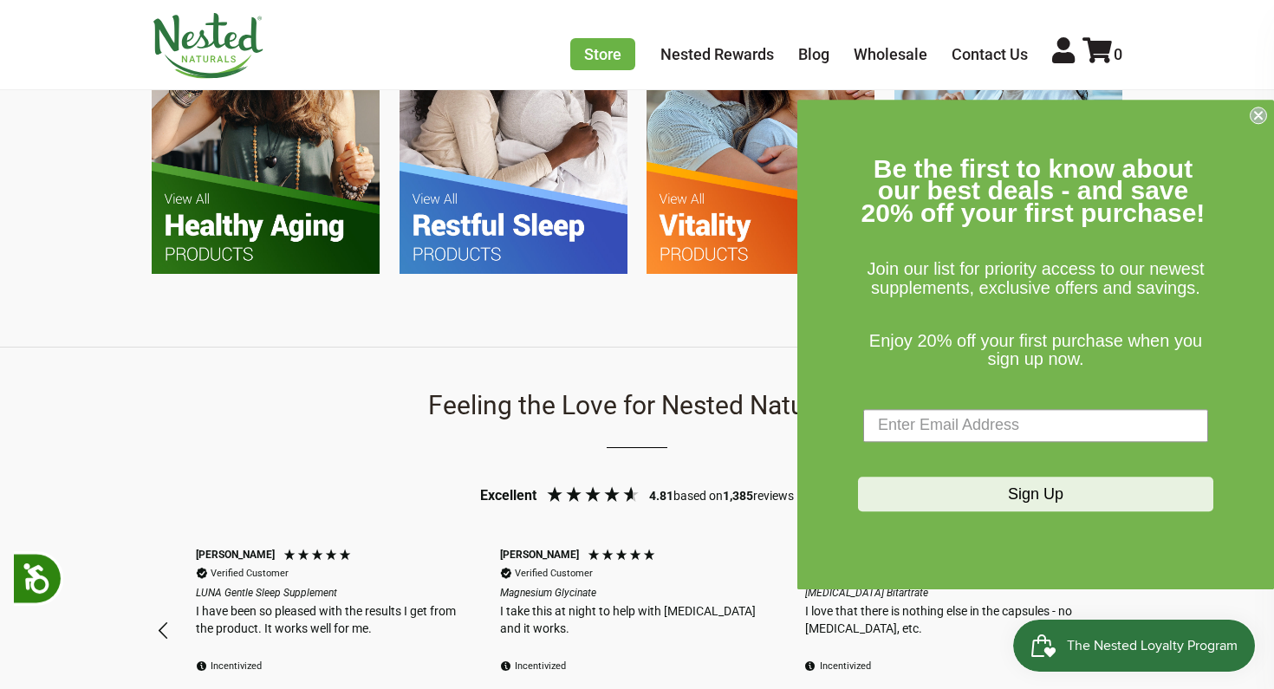
scroll to position [1281, 0]
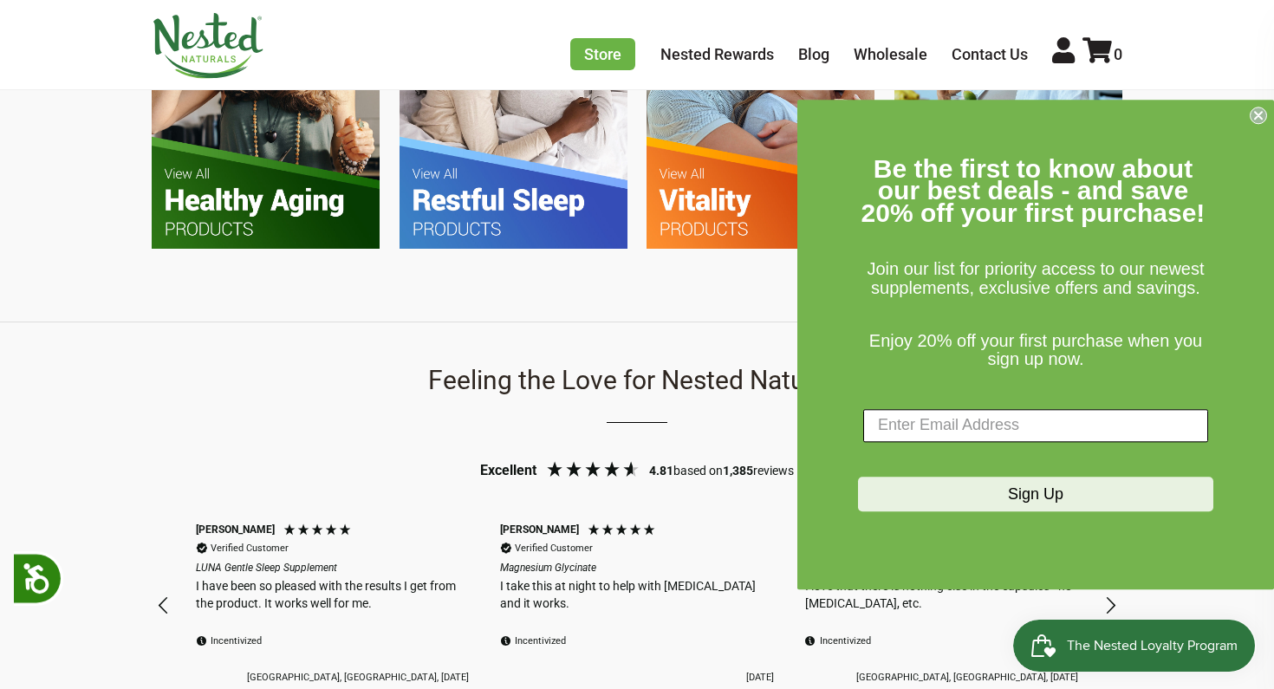
click at [979, 425] on input "Enter Email Address" at bounding box center [1035, 425] width 345 height 33
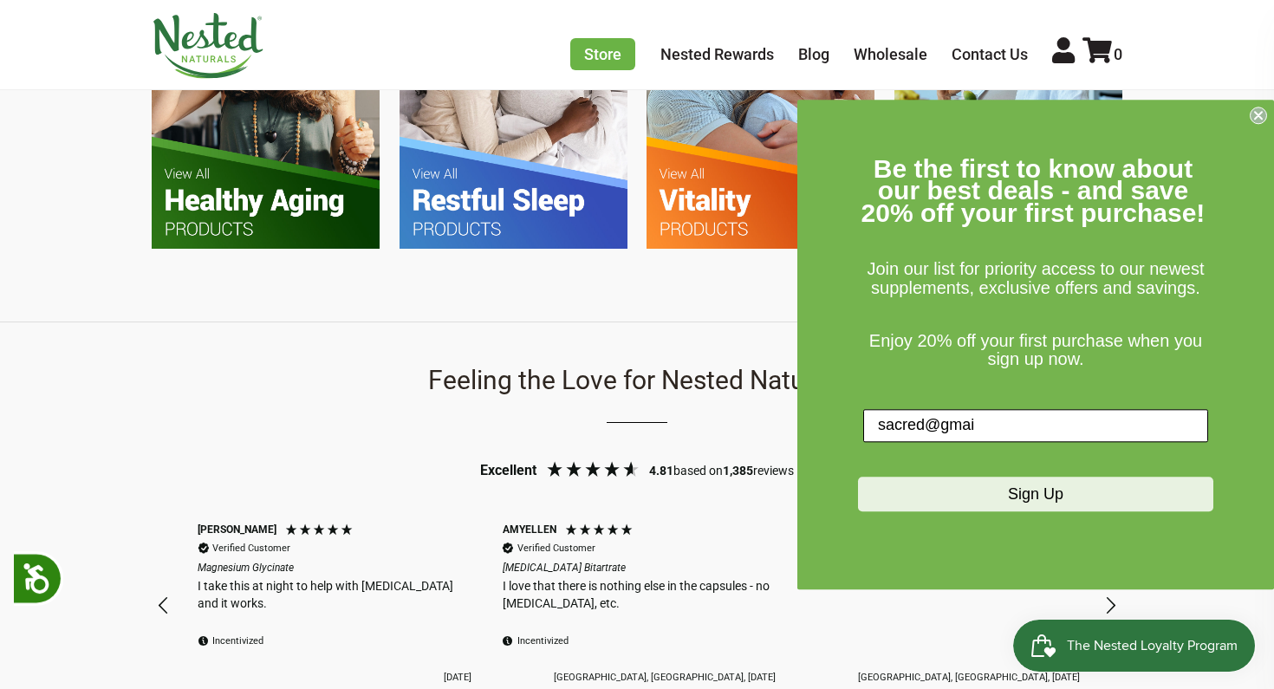
scroll to position [0, 304]
type input "[EMAIL_ADDRESS][DOMAIN_NAME]"
click input "Submit" at bounding box center [0, 0] width 0 height 0
click at [1010, 517] on div "Sign Up" at bounding box center [1035, 498] width 355 height 78
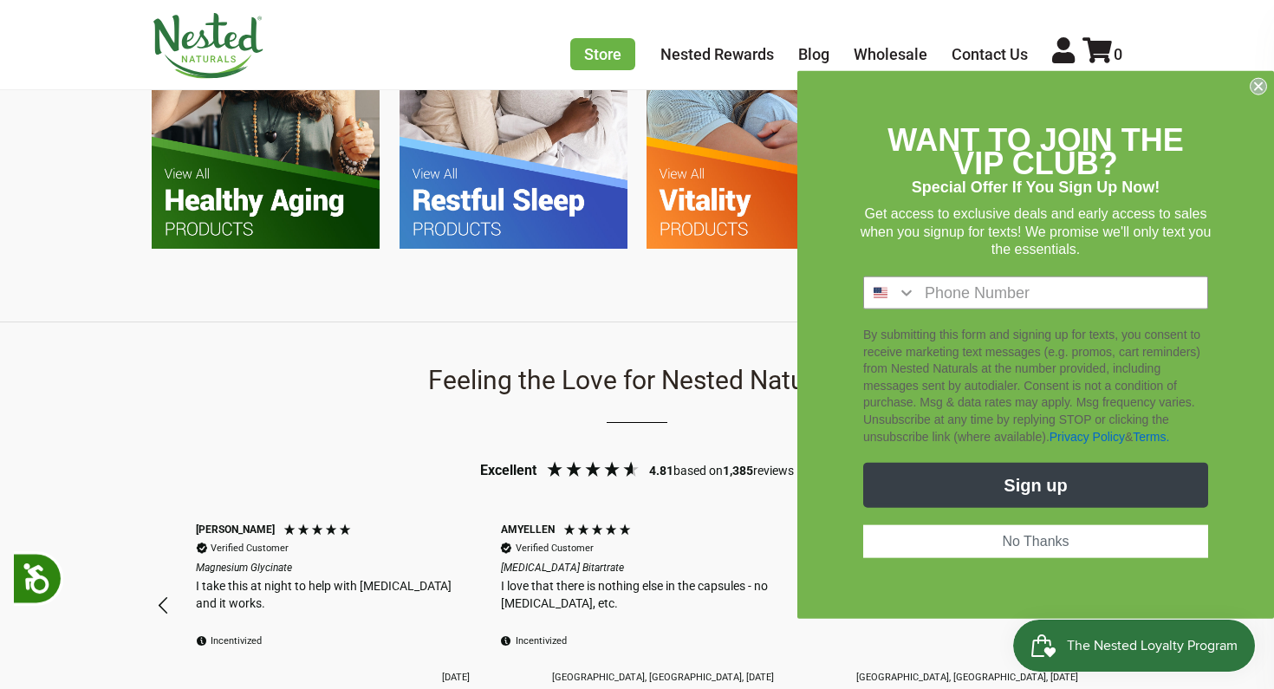
click at [1021, 498] on button "Sign up" at bounding box center [1035, 485] width 345 height 45
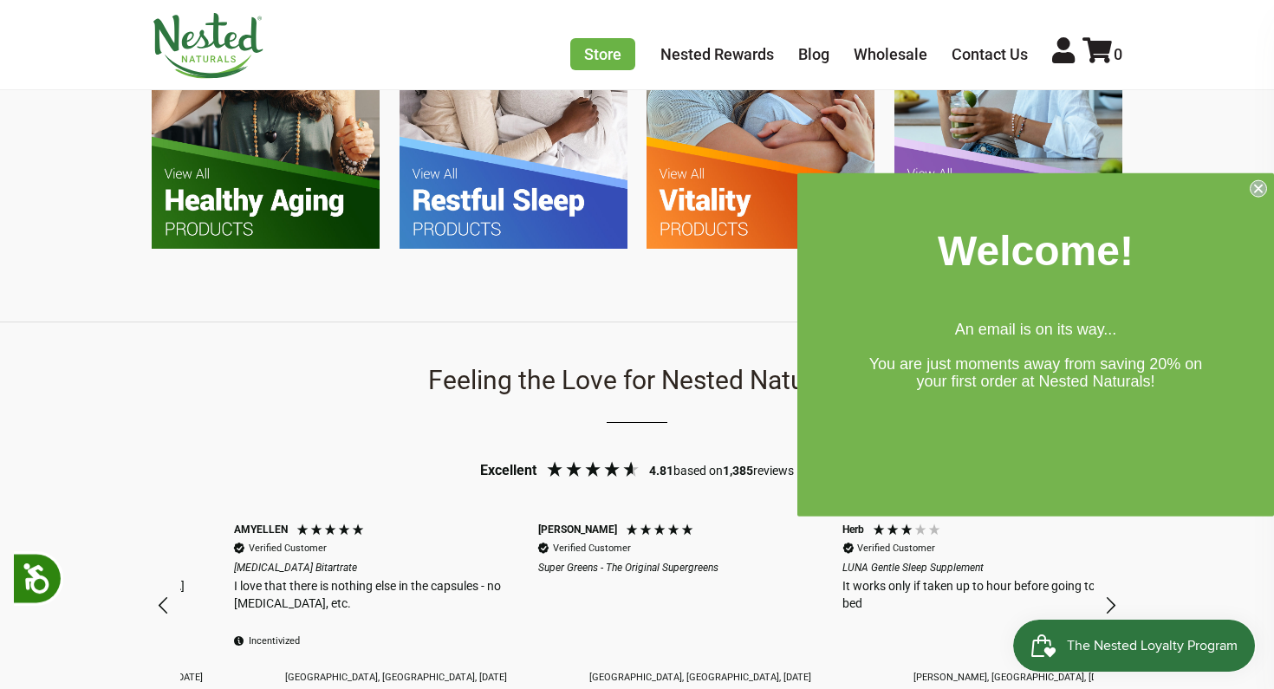
scroll to position [0, 608]
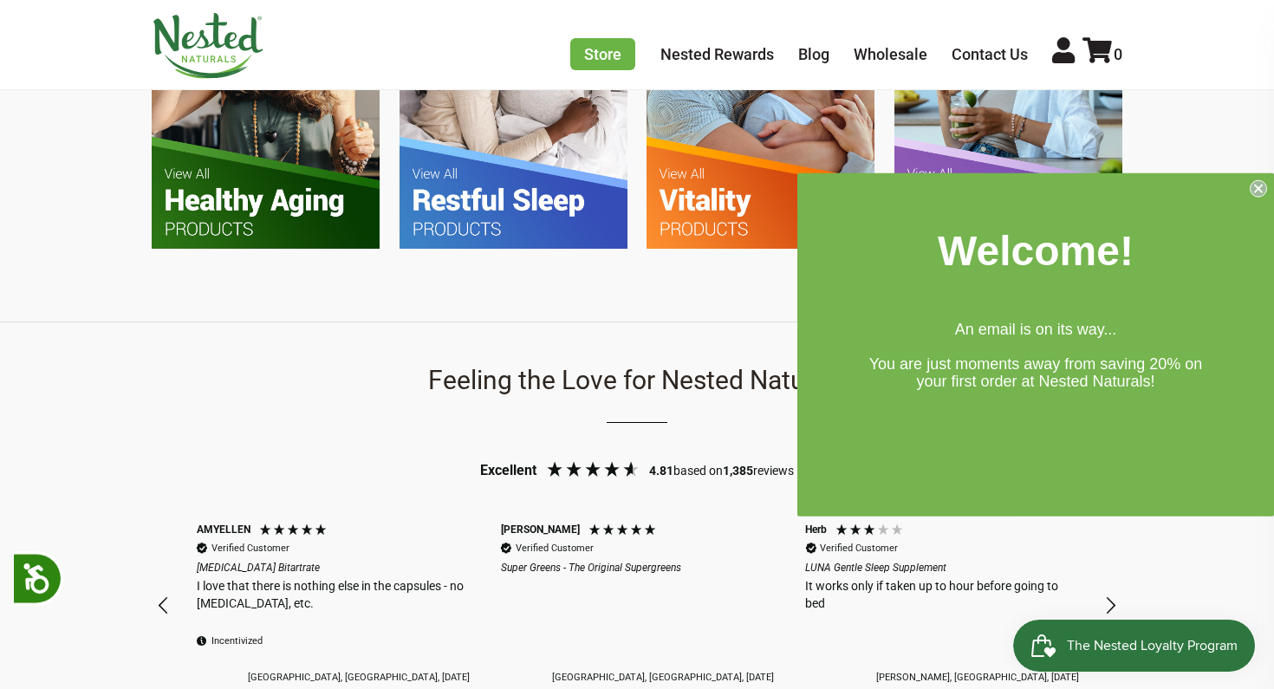
click at [1256, 188] on icon "Close dialog" at bounding box center [1258, 188] width 7 height 7
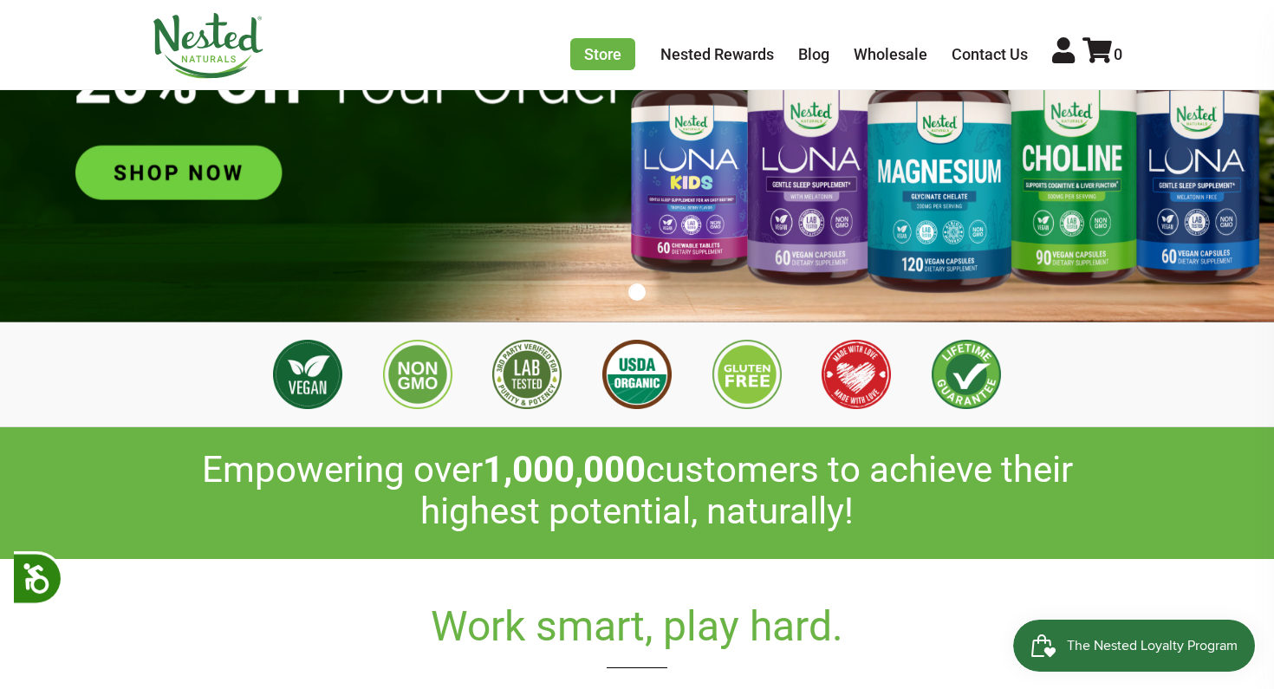
scroll to position [0, 0]
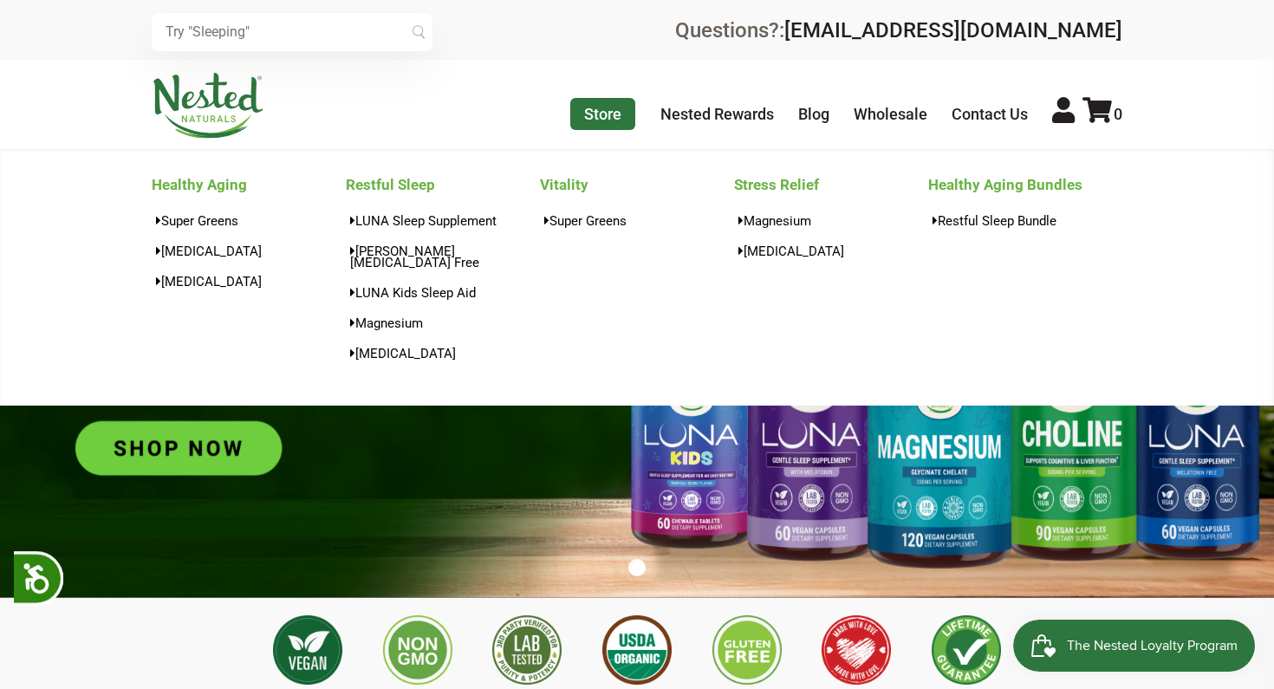
click at [598, 115] on link "Store" at bounding box center [602, 114] width 65 height 32
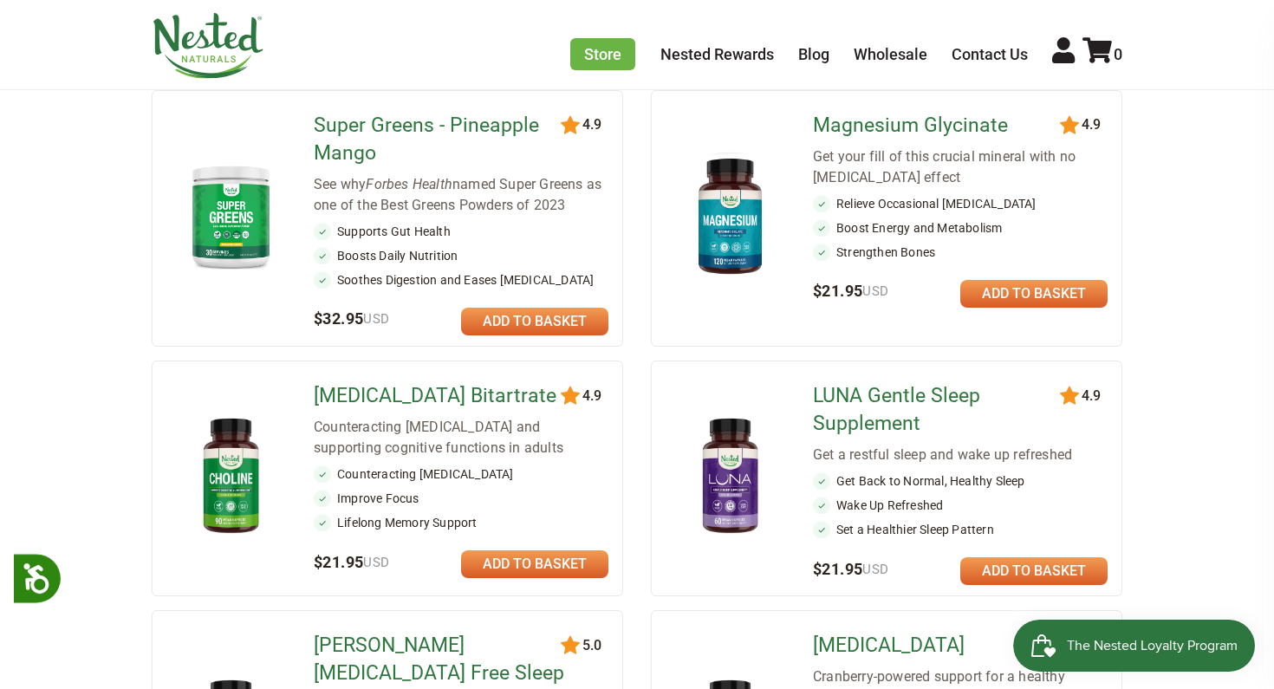
click at [524, 315] on link at bounding box center [534, 322] width 147 height 28
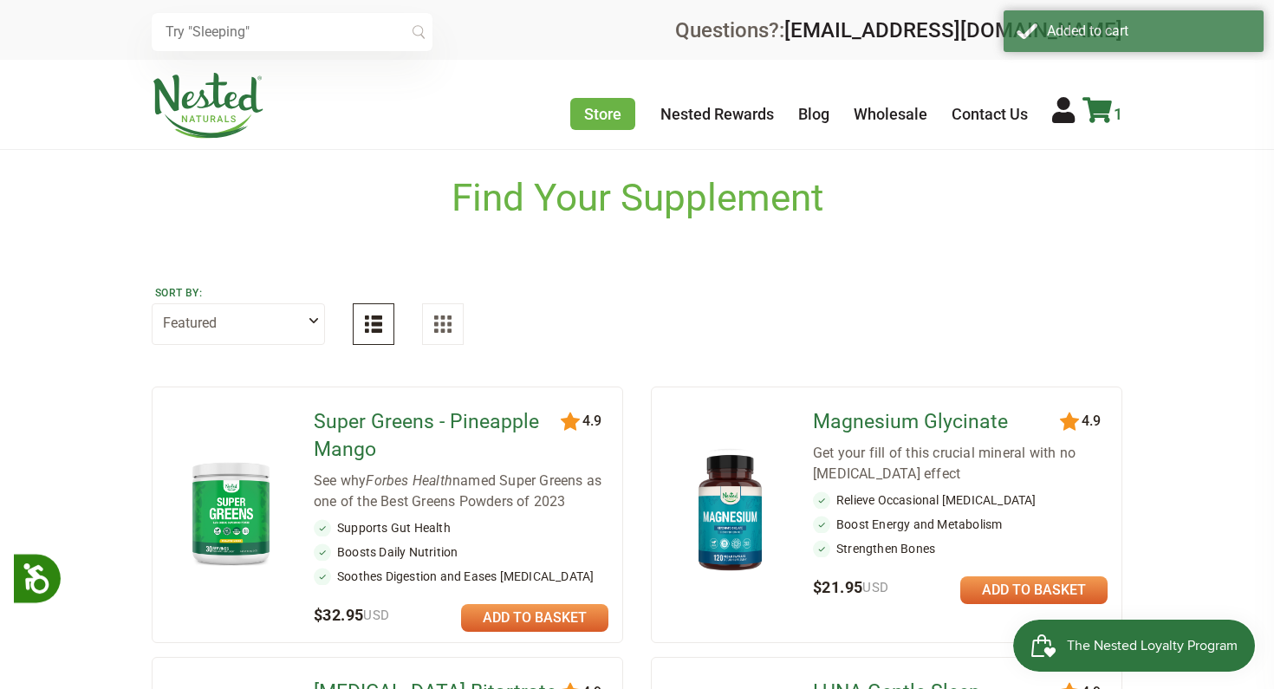
click at [1097, 110] on icon at bounding box center [1097, 110] width 29 height 26
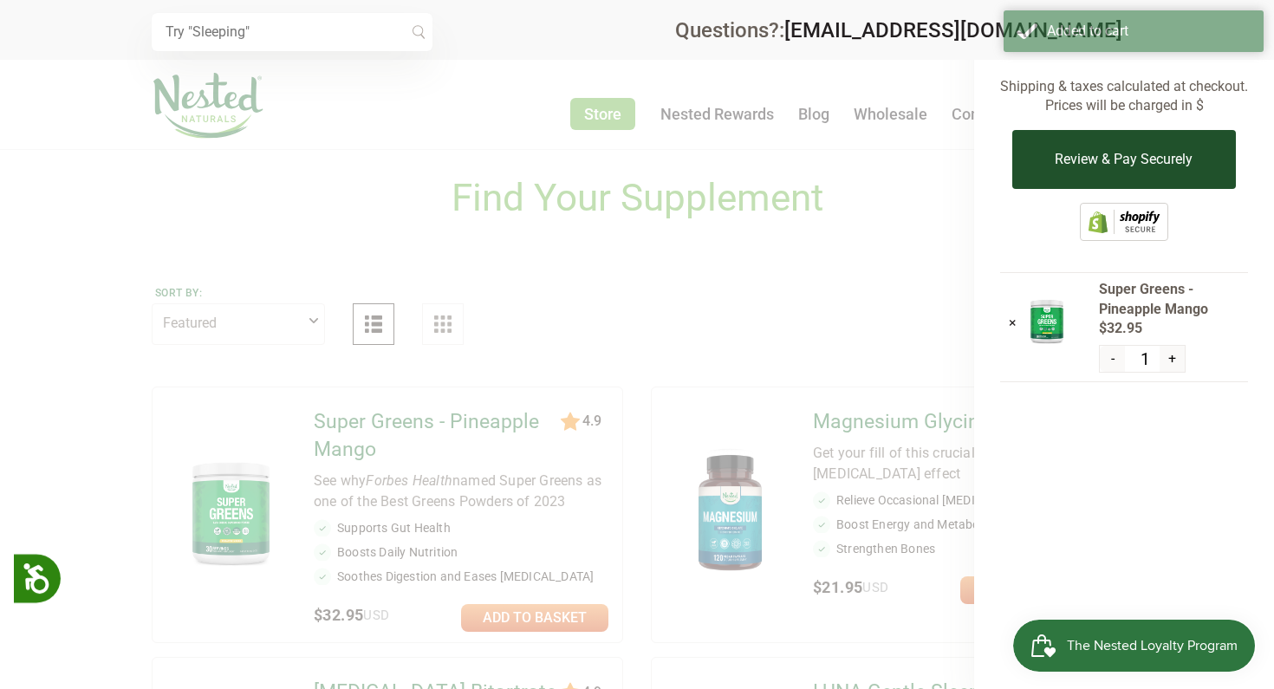
click at [1121, 162] on button "Review & Pay Securely" at bounding box center [1123, 159] width 223 height 59
